Goal: Task Accomplishment & Management: Use online tool/utility

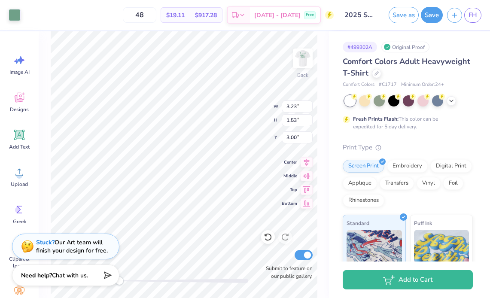
type input "2.39"
type input "1.13"
type input "2.51"
type input "1.19"
click at [429, 19] on button "Save" at bounding box center [432, 14] width 22 height 16
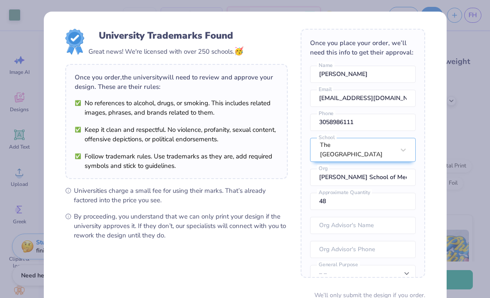
click at [473, 21] on div "Design Saved" at bounding box center [407, 26] width 152 height 39
click at [468, 42] on body "Art colors 48 $19.11 Per Item $917.28 Total Est. Delivery Sep 24 - 27 Free Desi…" at bounding box center [245, 149] width 490 height 298
click at [470, 18] on div "University Trademarks Found Great news! We're licensed with over 250 schools. 🥳…" at bounding box center [245, 149] width 490 height 298
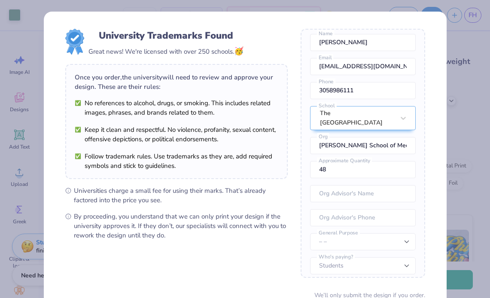
scroll to position [76, 0]
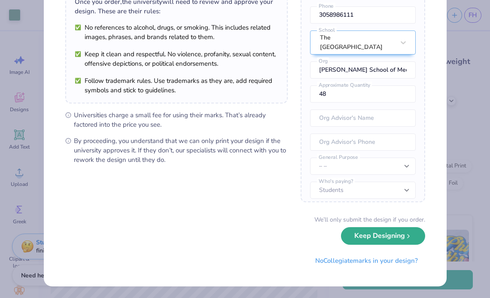
click at [396, 230] on button "Keep Designing" at bounding box center [383, 236] width 84 height 18
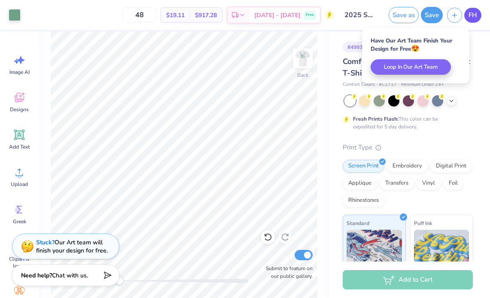
click at [465, 13] on link "FH" at bounding box center [472, 15] width 17 height 15
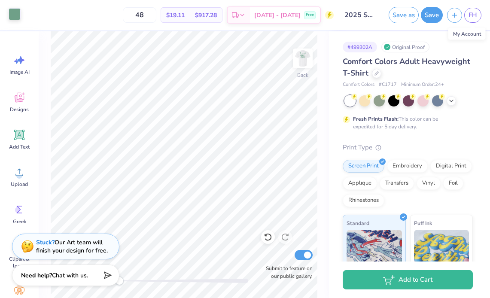
click at [13, 15] on div at bounding box center [15, 14] width 12 height 12
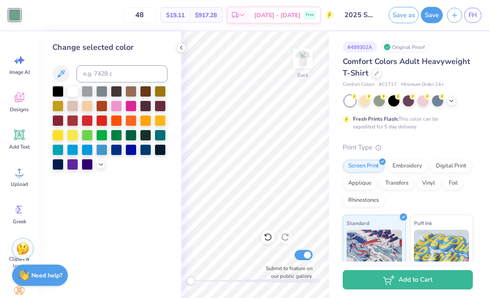
click at [428, 18] on button "Save" at bounding box center [432, 15] width 22 height 16
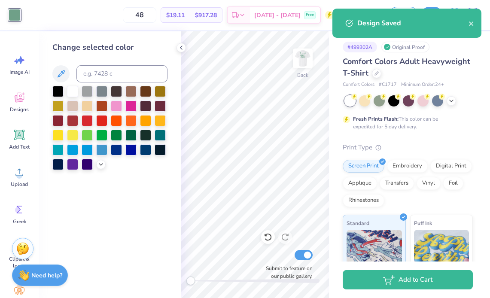
click at [473, 29] on div "Design Saved" at bounding box center [406, 23] width 149 height 29
click at [472, 24] on icon "close" at bounding box center [471, 23] width 4 height 4
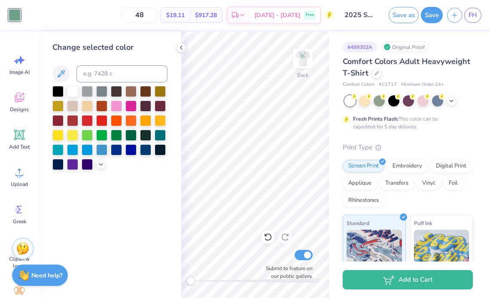
click at [470, 18] on div "Art colors 48 $19.11 Per Item $917.28 Total Est. Delivery Sep 24 - 27 Free Desi…" at bounding box center [245, 149] width 490 height 298
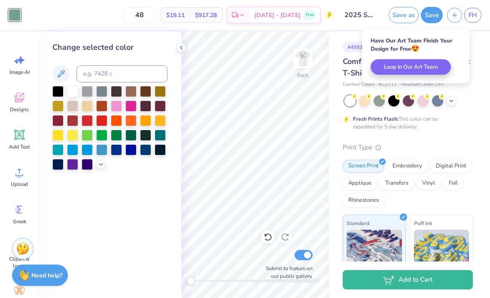
click at [465, 24] on div "Save as Save FH" at bounding box center [437, 15] width 106 height 30
click at [470, 18] on span "FH" at bounding box center [472, 15] width 9 height 10
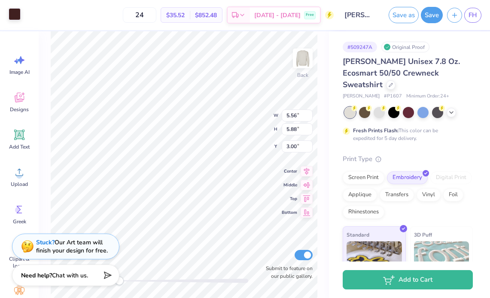
click at [13, 18] on div at bounding box center [15, 14] width 12 height 12
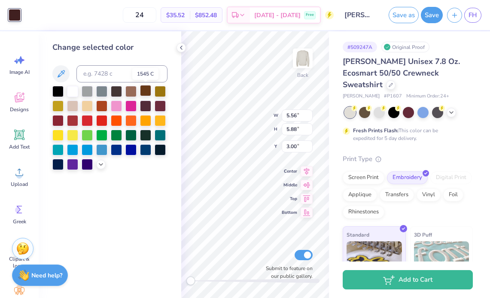
click at [143, 93] on div at bounding box center [145, 90] width 11 height 11
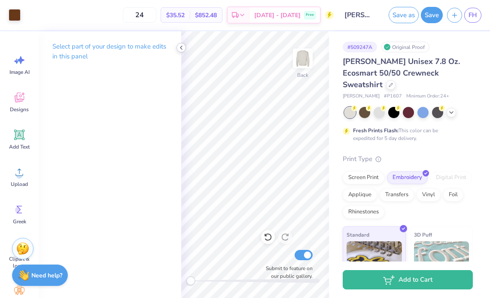
click at [180, 45] on icon at bounding box center [181, 47] width 7 height 7
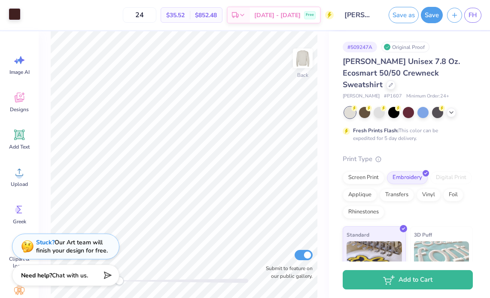
click at [13, 15] on div at bounding box center [15, 14] width 12 height 12
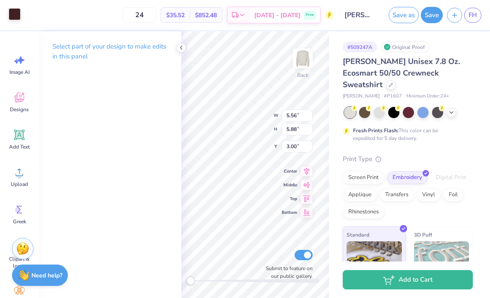
click at [14, 18] on div at bounding box center [15, 14] width 12 height 12
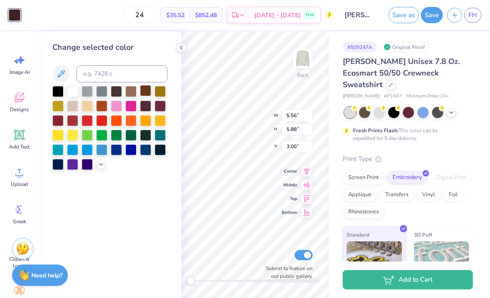
click at [143, 90] on div at bounding box center [145, 90] width 11 height 11
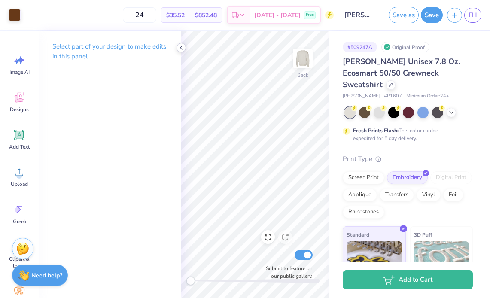
click at [182, 48] on icon at bounding box center [181, 47] width 7 height 7
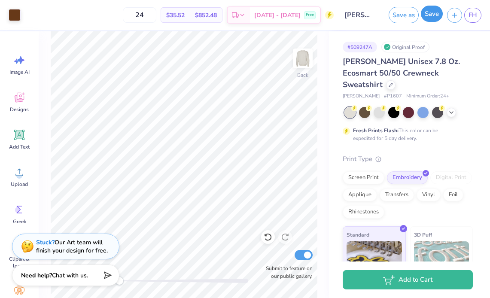
click at [428, 15] on button "Save" at bounding box center [432, 14] width 22 height 16
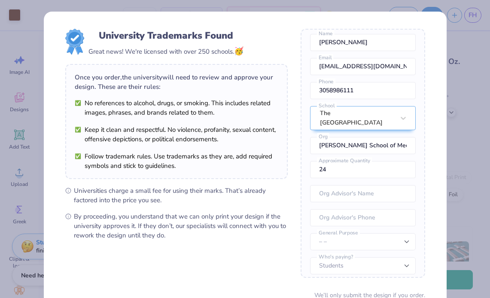
scroll to position [76, 0]
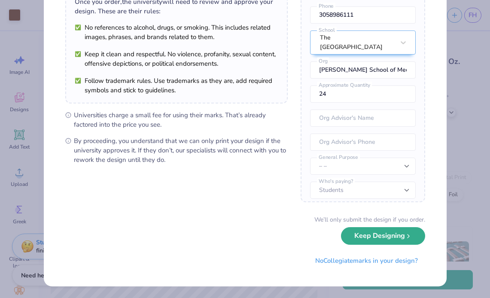
click at [397, 238] on button "Keep Designing" at bounding box center [383, 236] width 84 height 18
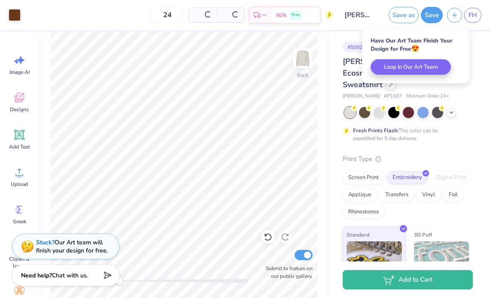
scroll to position [0, 0]
click at [433, 14] on button "Save" at bounding box center [432, 14] width 22 height 16
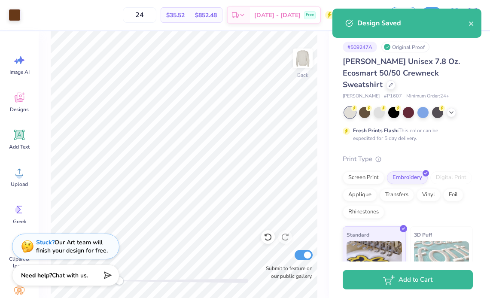
click at [467, 24] on div "Design Saved" at bounding box center [412, 23] width 111 height 10
click at [472, 24] on icon "close" at bounding box center [471, 23] width 4 height 4
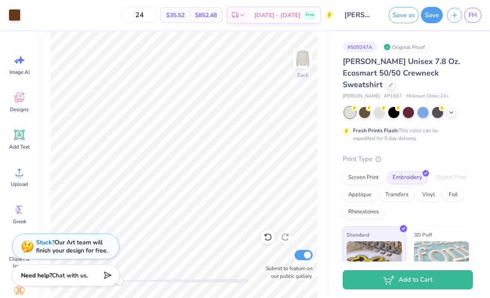
click at [473, 12] on div "Design Saved" at bounding box center [407, 26] width 152 height 39
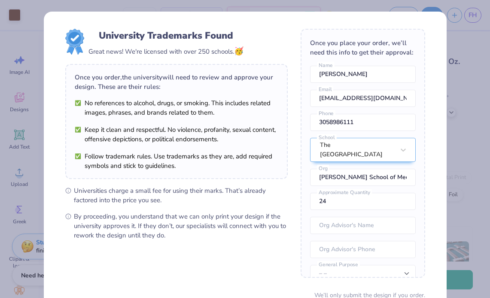
click at [453, 52] on div "University Trademarks Found Great news! We're licensed with over 250 schools. 🥳…" at bounding box center [245, 149] width 490 height 298
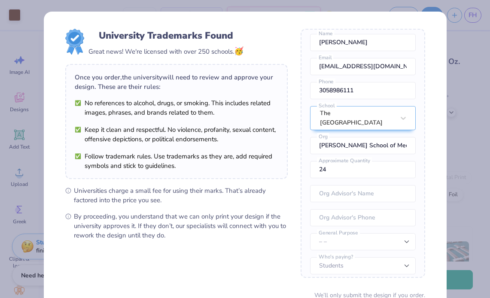
scroll to position [76, 0]
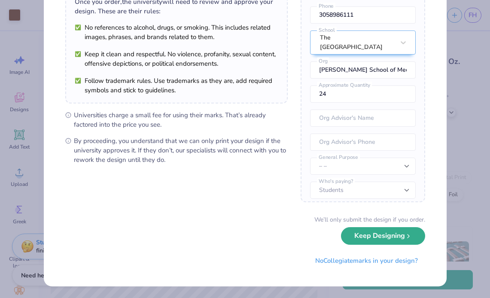
click at [380, 243] on button "Keep Designing" at bounding box center [383, 236] width 84 height 18
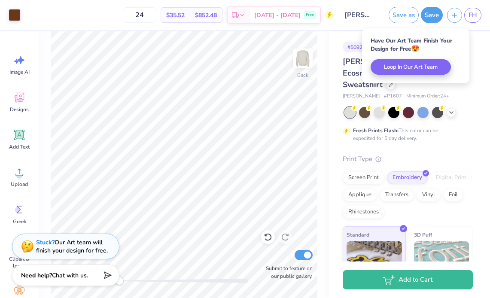
scroll to position [0, 0]
click at [470, 14] on span "FH" at bounding box center [472, 15] width 9 height 10
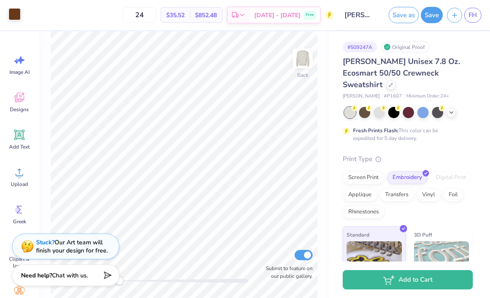
click at [17, 20] on div at bounding box center [15, 14] width 12 height 12
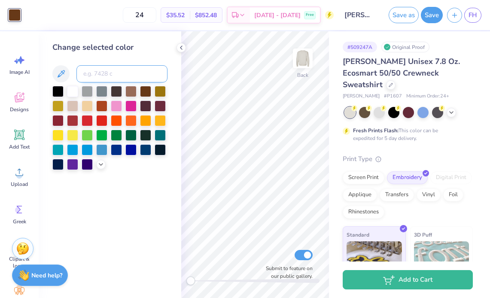
click at [103, 74] on input at bounding box center [121, 73] width 91 height 17
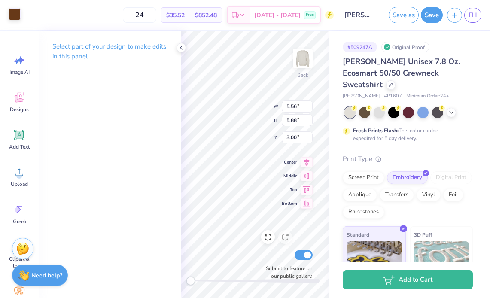
click at [18, 17] on div at bounding box center [15, 14] width 12 height 12
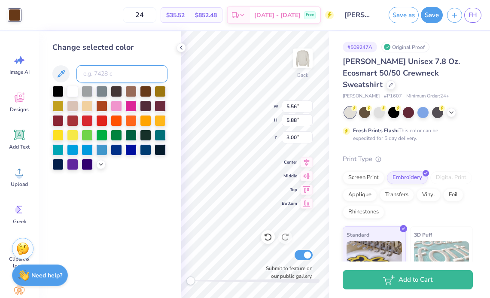
click at [107, 79] on input at bounding box center [121, 73] width 91 height 17
type input "476"
click at [178, 52] on div "Change selected color" at bounding box center [110, 164] width 143 height 267
click at [178, 47] on icon at bounding box center [181, 47] width 7 height 7
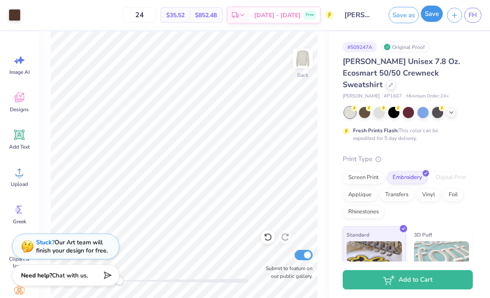
click at [431, 15] on button "Save" at bounding box center [432, 14] width 22 height 16
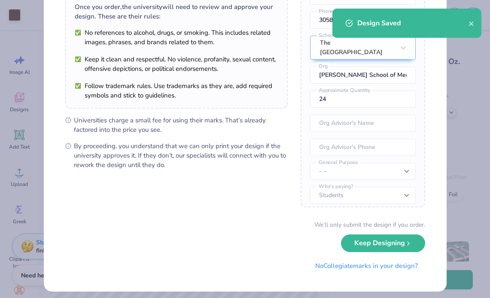
scroll to position [76, 0]
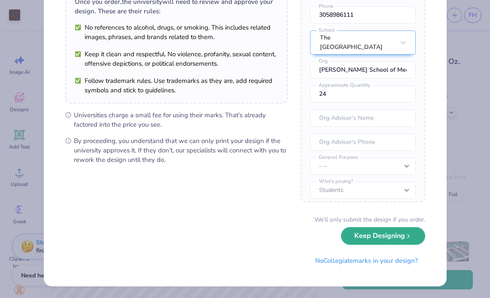
click at [376, 238] on button "Keep Designing" at bounding box center [383, 236] width 84 height 18
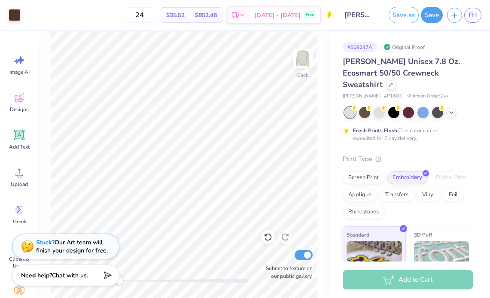
scroll to position [0, 0]
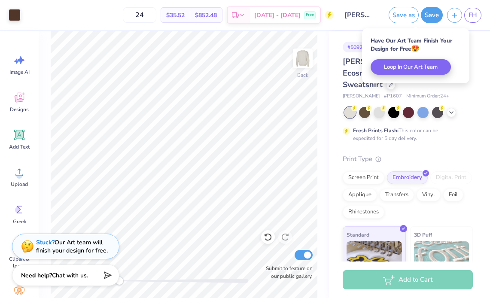
click at [433, 24] on div "Save as Save FH" at bounding box center [437, 15] width 106 height 30
click at [432, 18] on button "Save" at bounding box center [432, 14] width 22 height 16
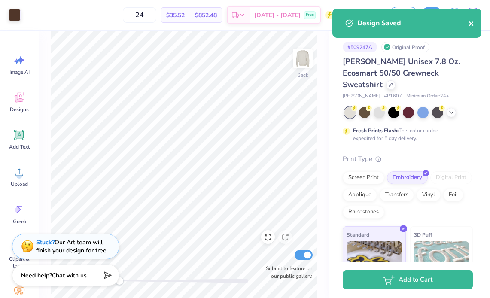
click at [471, 27] on button "close" at bounding box center [471, 23] width 6 height 10
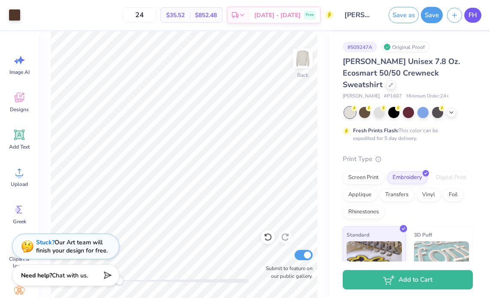
click at [470, 18] on div "Art colors 24 $35.52 Per Item $852.48 Total Est. Delivery Sep 24 - 27 Free Desi…" at bounding box center [245, 149] width 490 height 298
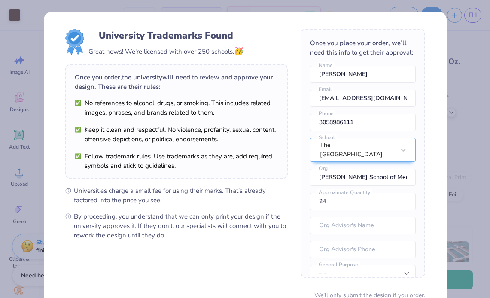
click at [463, 73] on div "University Trademarks Found Great news! We're licensed with over 250 schools. 🥳…" at bounding box center [245, 149] width 490 height 298
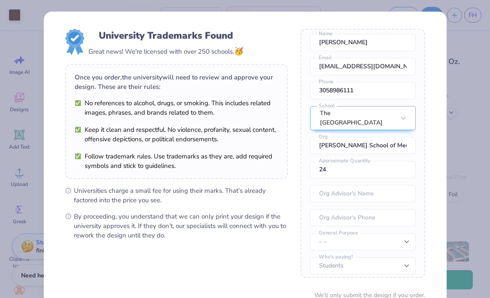
scroll to position [68, 0]
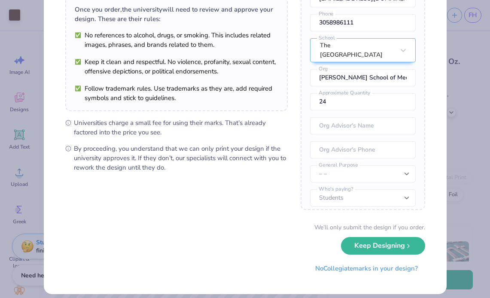
click at [357, 253] on div "We’ll only submit the design if you order. Keep Designing No Collegiate marks i…" at bounding box center [245, 250] width 360 height 54
click at [358, 251] on button "Keep Designing" at bounding box center [383, 244] width 84 height 18
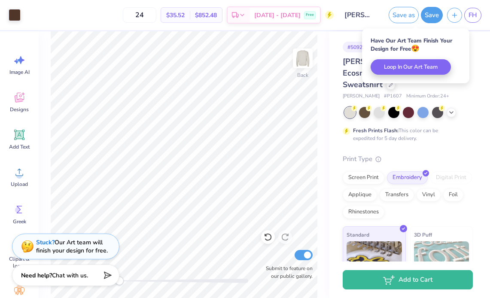
scroll to position [0, 0]
click at [469, 14] on span "FH" at bounding box center [472, 15] width 9 height 10
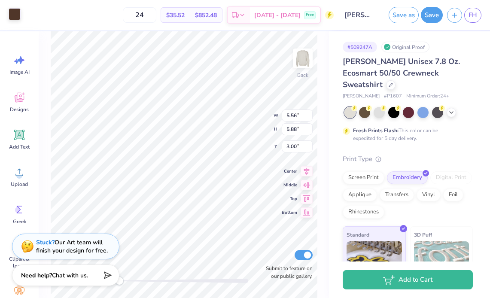
click at [17, 14] on div at bounding box center [15, 14] width 12 height 12
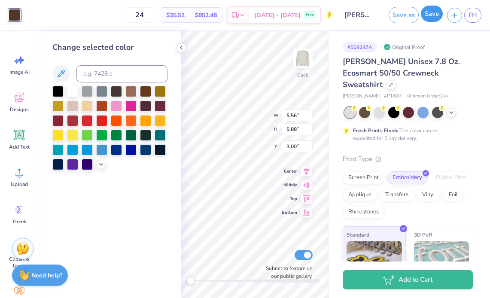
click at [429, 17] on button "Save" at bounding box center [432, 14] width 22 height 16
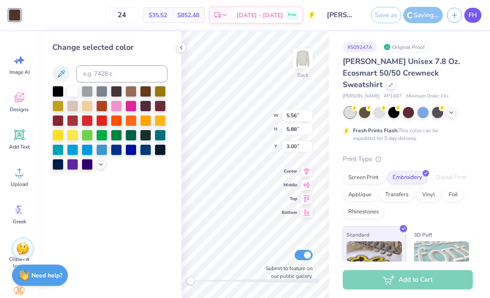
click at [473, 15] on span "FH" at bounding box center [472, 15] width 9 height 10
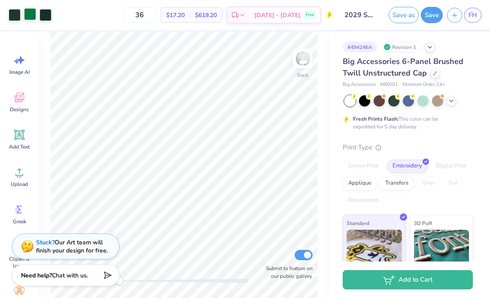
click at [32, 11] on div at bounding box center [30, 14] width 12 height 12
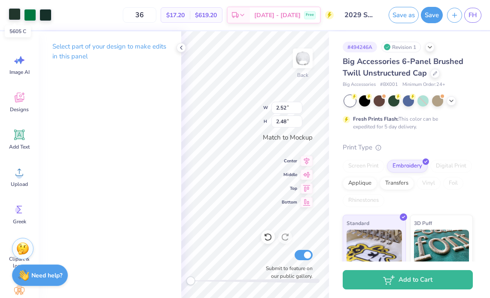
click at [16, 15] on div at bounding box center [15, 14] width 12 height 12
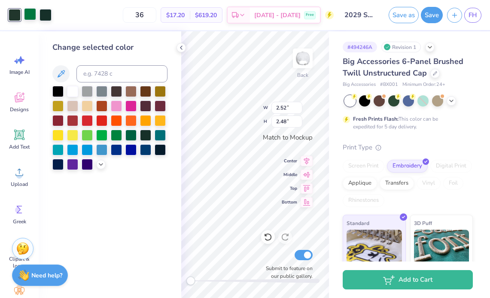
click at [29, 16] on div at bounding box center [30, 14] width 12 height 12
click at [50, 18] on div at bounding box center [45, 14] width 12 height 12
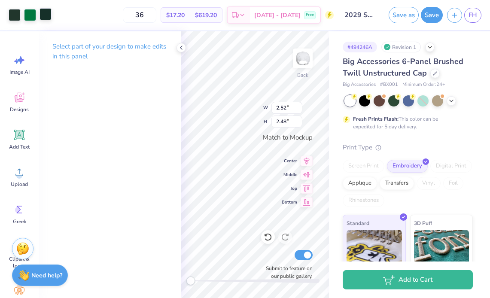
click at [52, 18] on div at bounding box center [45, 14] width 12 height 12
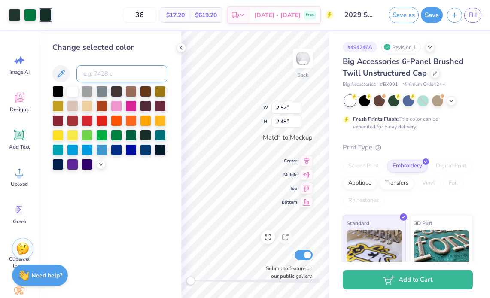
click at [93, 69] on input at bounding box center [121, 73] width 91 height 17
type input "7"
type input "7732"
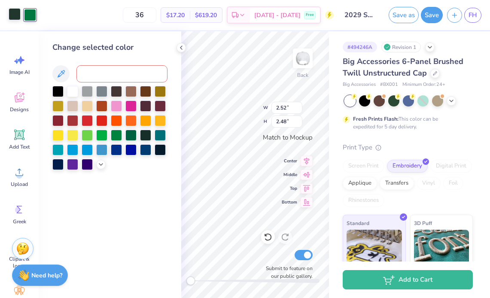
click at [19, 16] on div at bounding box center [15, 14] width 12 height 12
click at [99, 71] on input at bounding box center [121, 73] width 91 height 17
type input "7732"
click at [182, 49] on icon at bounding box center [181, 47] width 7 height 7
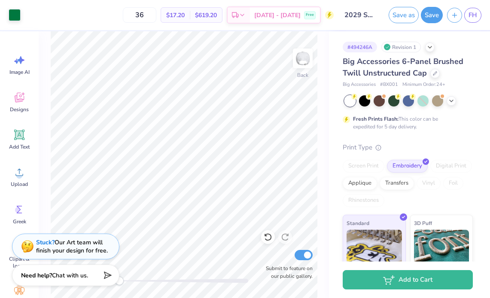
click at [33, 20] on div "36 $17.20 Per Item $619.20 Total Est. Delivery Sep 24 - 27 Free" at bounding box center [179, 15] width 309 height 30
click at [12, 13] on div at bounding box center [15, 14] width 12 height 12
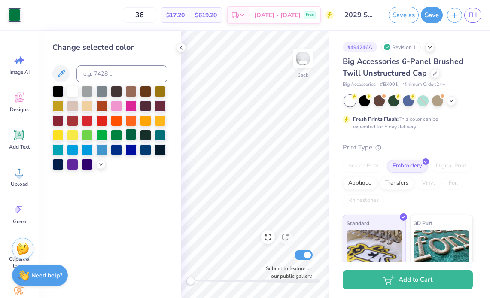
click at [133, 138] on div at bounding box center [130, 134] width 11 height 11
click at [177, 48] on div at bounding box center [180, 47] width 9 height 9
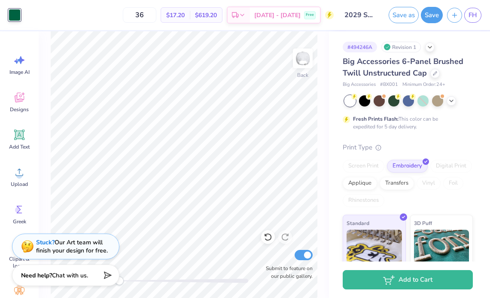
click at [14, 15] on div at bounding box center [15, 15] width 12 height 12
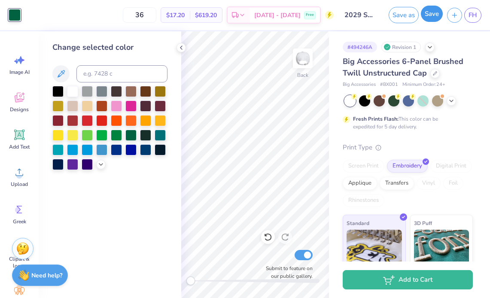
click at [428, 18] on button "Save" at bounding box center [432, 14] width 22 height 16
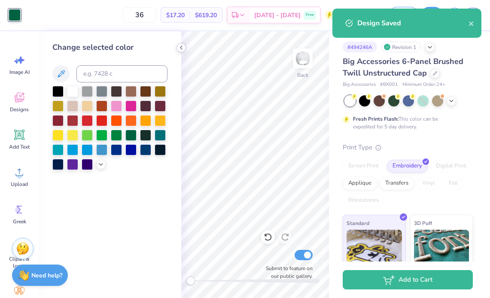
click at [178, 44] on icon at bounding box center [181, 47] width 7 height 7
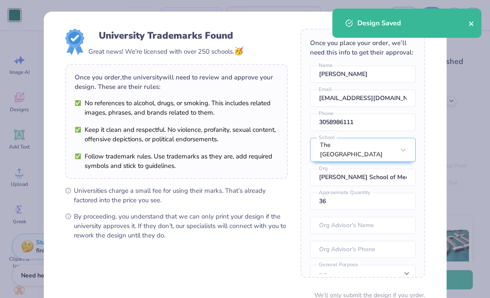
click at [472, 20] on button "close" at bounding box center [471, 23] width 6 height 10
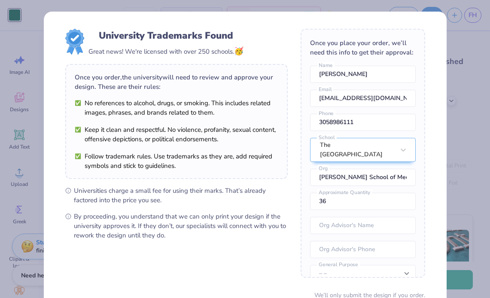
click at [470, 100] on div "University Trademarks Found Great news! We're licensed with over 250 schools. 🥳…" at bounding box center [245, 149] width 490 height 298
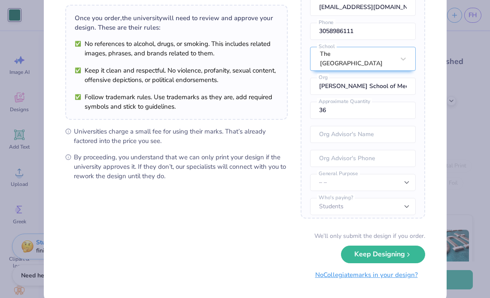
scroll to position [76, 0]
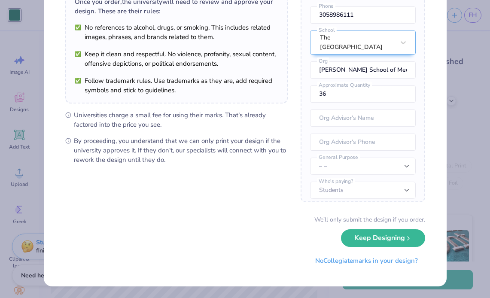
click at [358, 246] on div "We’ll only submit the design if you order. Keep Designing No Collegiate marks i…" at bounding box center [245, 242] width 360 height 54
click at [359, 238] on button "Keep Designing" at bounding box center [383, 236] width 84 height 18
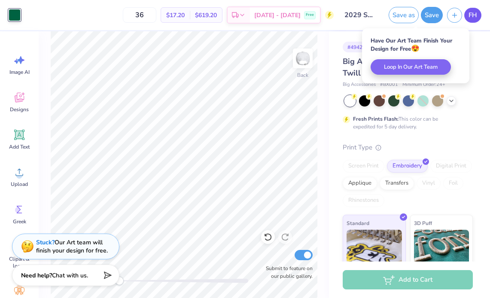
click at [470, 17] on span "FH" at bounding box center [472, 15] width 9 height 10
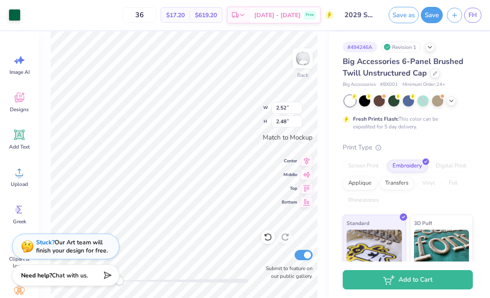
click at [7, 13] on div "Art colors" at bounding box center [10, 15] width 21 height 30
click at [4, 4] on div "Art colors" at bounding box center [10, 15] width 21 height 30
click at [13, 14] on div at bounding box center [15, 14] width 12 height 12
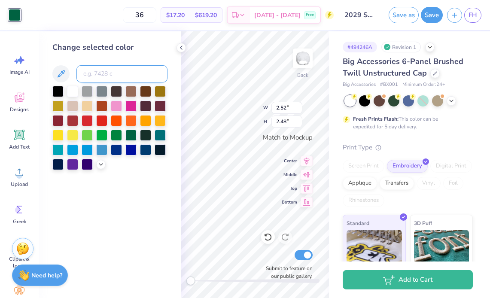
click at [102, 73] on input at bounding box center [121, 73] width 91 height 17
type input "7732"
click at [178, 46] on icon at bounding box center [181, 47] width 7 height 7
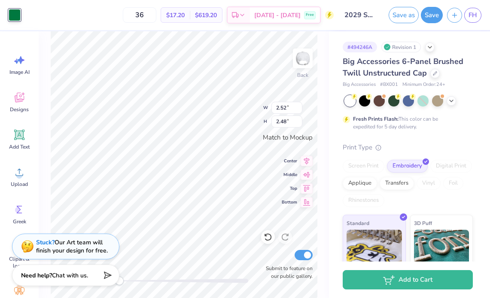
click at [11, 16] on div at bounding box center [15, 15] width 12 height 12
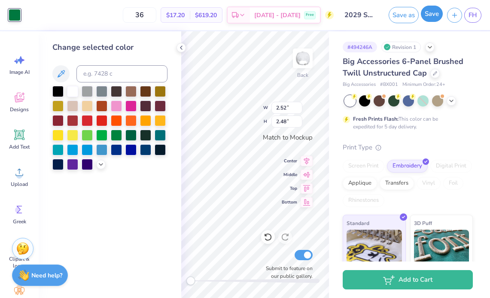
click at [431, 16] on button "Save" at bounding box center [432, 14] width 22 height 16
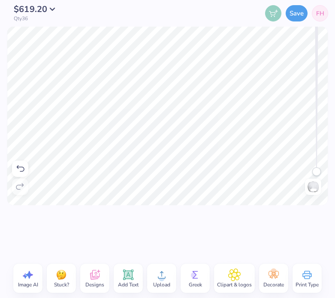
click at [306, 21] on div "Save FH" at bounding box center [217, 13] width 223 height 27
click at [303, 19] on button "Save" at bounding box center [297, 12] width 22 height 16
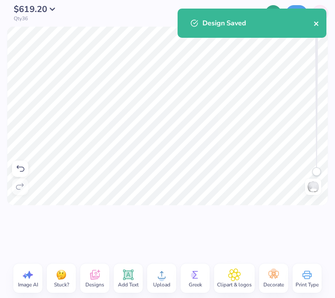
click at [318, 23] on icon "close" at bounding box center [317, 23] width 6 height 7
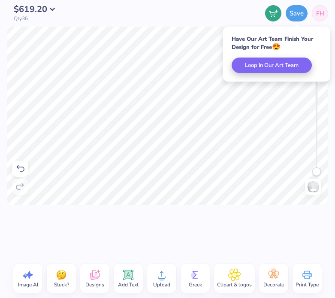
click at [36, 14] on div "$619.20 Qty 36" at bounding box center [33, 13] width 53 height 16
click at [43, 8] on span "$619.20" at bounding box center [30, 7] width 33 height 12
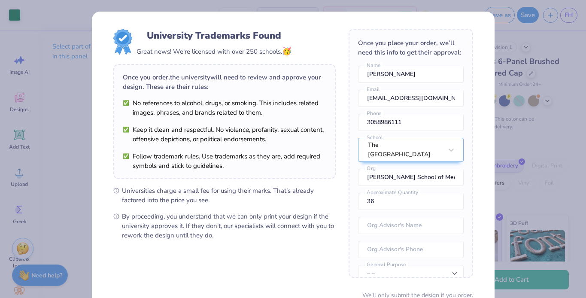
scroll to position [76, 0]
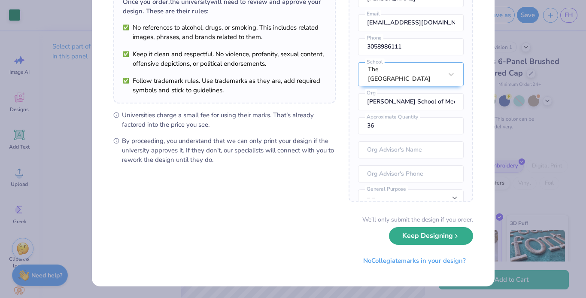
click at [437, 240] on button "Keep Designing" at bounding box center [431, 236] width 84 height 18
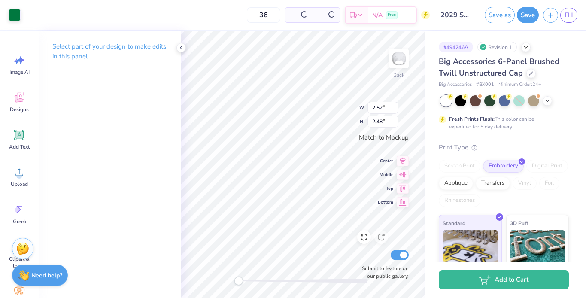
scroll to position [0, 0]
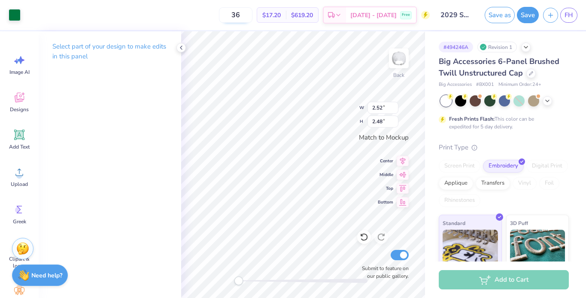
click at [252, 19] on input "36" at bounding box center [235, 14] width 33 height 15
drag, startPoint x: 253, startPoint y: 18, endPoint x: 228, endPoint y: 18, distance: 24.9
click at [228, 18] on div "36 $17.20 Per Item $619.20 Total Est. Delivery Sep 24 - 27 Free" at bounding box center [227, 15] width 405 height 30
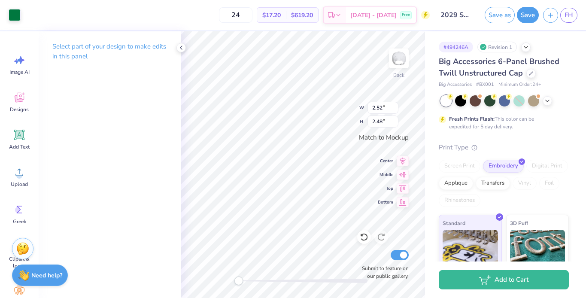
type input "24"
click at [182, 48] on icon at bounding box center [181, 47] width 7 height 7
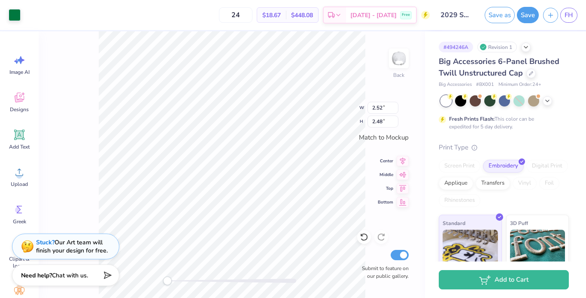
click at [489, 24] on div "Save as Save FH" at bounding box center [533, 15] width 106 height 30
click at [489, 18] on button "Save" at bounding box center [528, 14] width 22 height 16
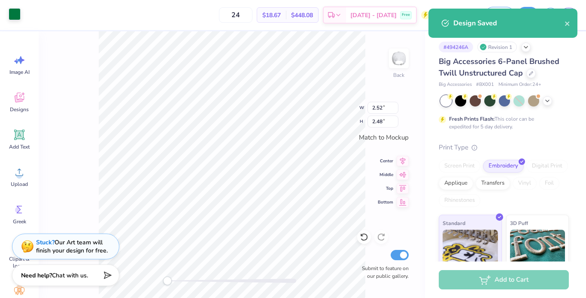
click at [18, 20] on div at bounding box center [15, 14] width 12 height 12
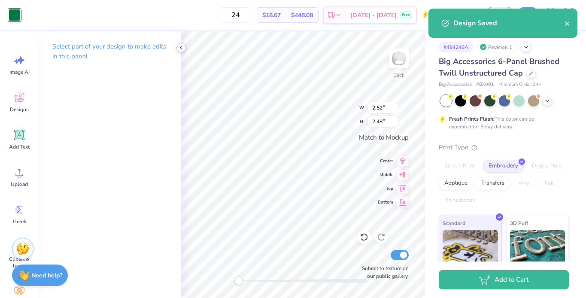
click at [179, 49] on icon at bounding box center [181, 47] width 7 height 7
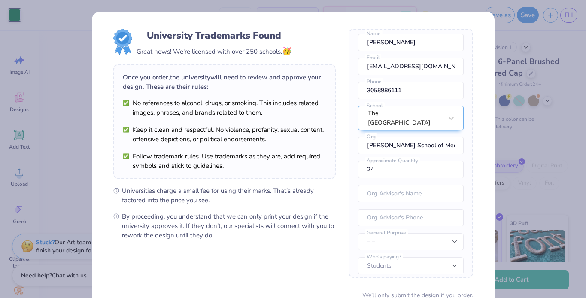
scroll to position [76, 0]
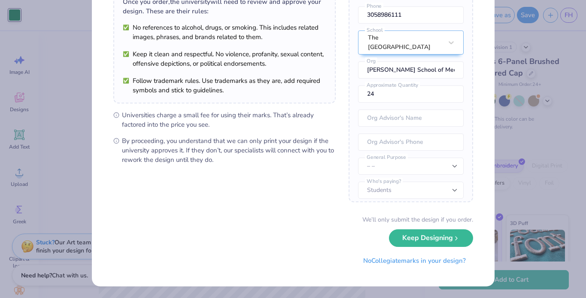
click at [421, 247] on div "We’ll only submit the design if you order. Keep Designing No Collegiate marks i…" at bounding box center [293, 242] width 360 height 54
click at [417, 242] on button "Keep Designing" at bounding box center [431, 236] width 84 height 18
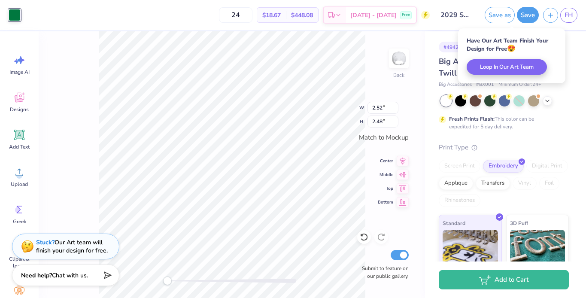
scroll to position [0, 0]
click at [17, 17] on div at bounding box center [15, 15] width 12 height 12
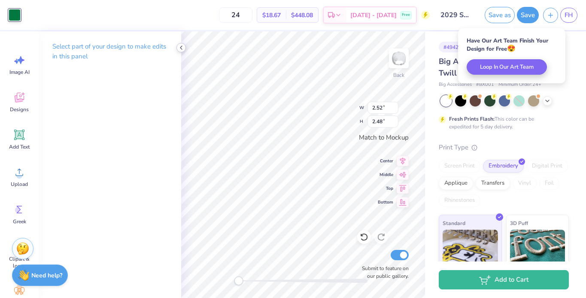
click at [180, 49] on icon at bounding box center [181, 47] width 7 height 7
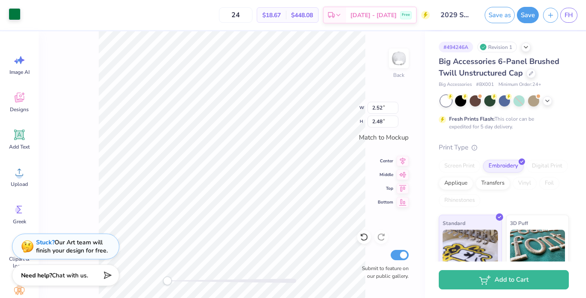
click at [12, 11] on div at bounding box center [15, 14] width 12 height 12
click at [11, 15] on div at bounding box center [15, 14] width 12 height 12
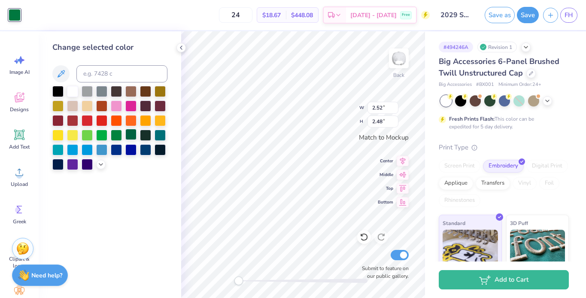
click at [127, 134] on div at bounding box center [130, 134] width 11 height 11
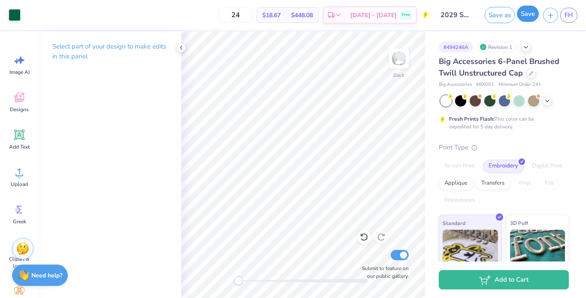
click at [529, 18] on button "Save" at bounding box center [528, 14] width 22 height 16
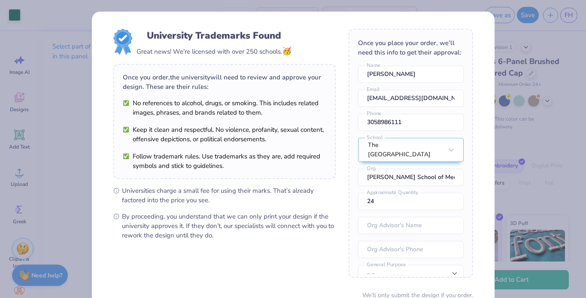
scroll to position [76, 0]
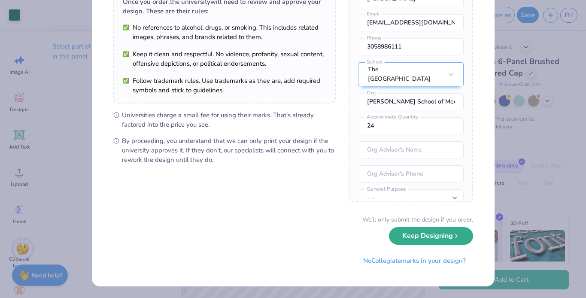
click at [432, 238] on button "Keep Designing" at bounding box center [431, 236] width 84 height 18
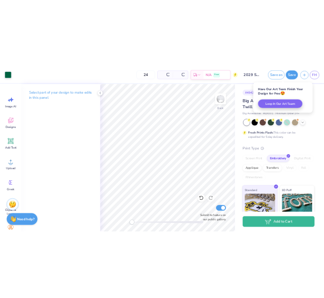
scroll to position [0, 0]
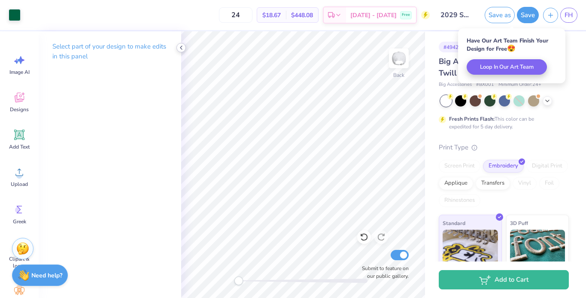
click at [180, 44] on icon at bounding box center [181, 47] width 7 height 7
